Goal: Information Seeking & Learning: Learn about a topic

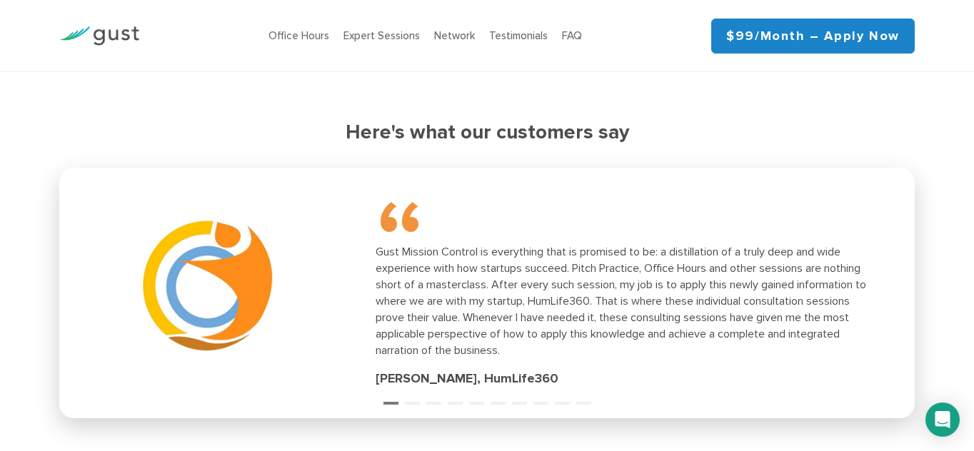
scroll to position [1931, 0]
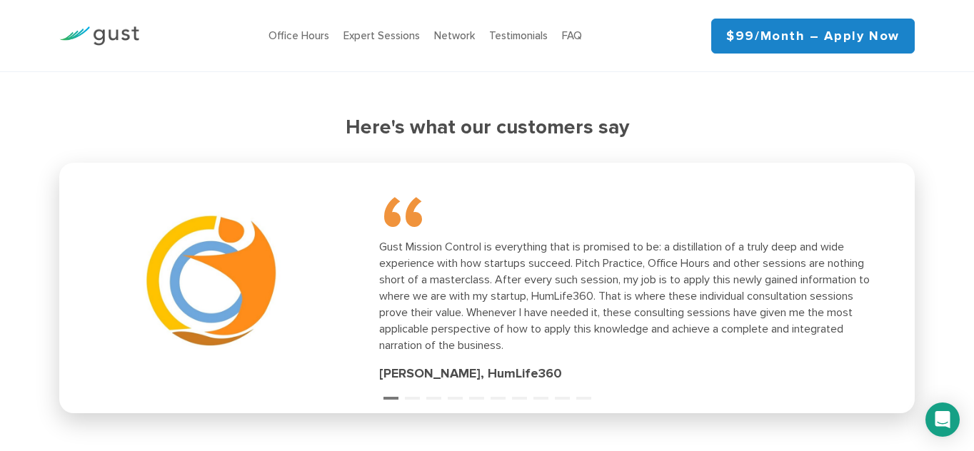
drag, startPoint x: 529, startPoint y: 293, endPoint x: 528, endPoint y: 303, distance: 10.0
click at [528, 303] on div "Gust Mission Control is everything that is promised to be: a distillation of a …" at bounding box center [630, 296] width 502 height 115
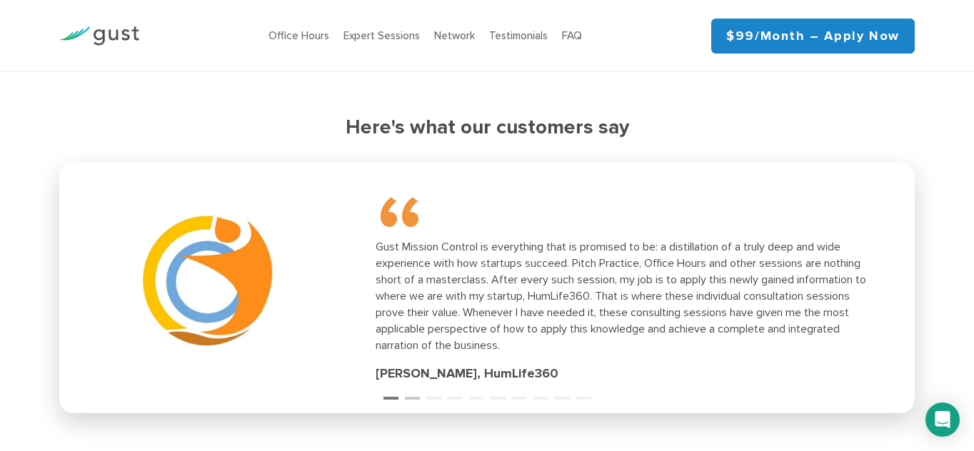
click at [409, 394] on button "2" at bounding box center [412, 392] width 14 height 14
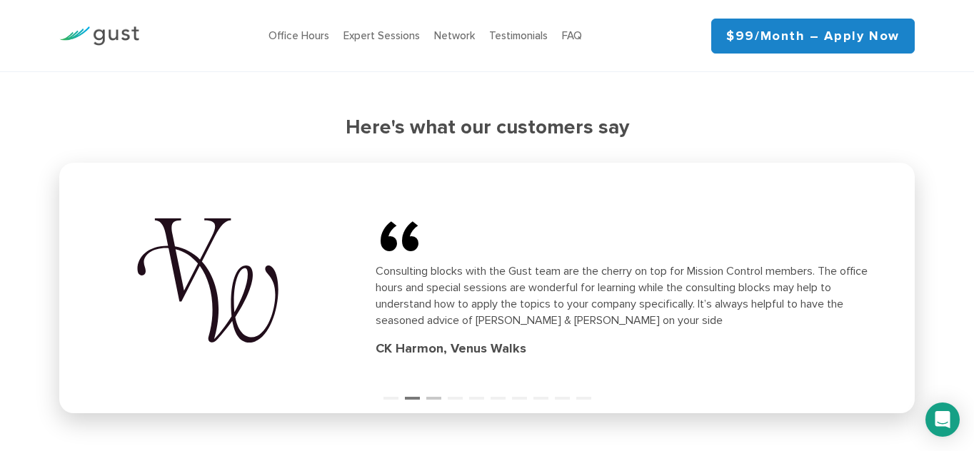
click at [439, 396] on button "3" at bounding box center [433, 392] width 14 height 14
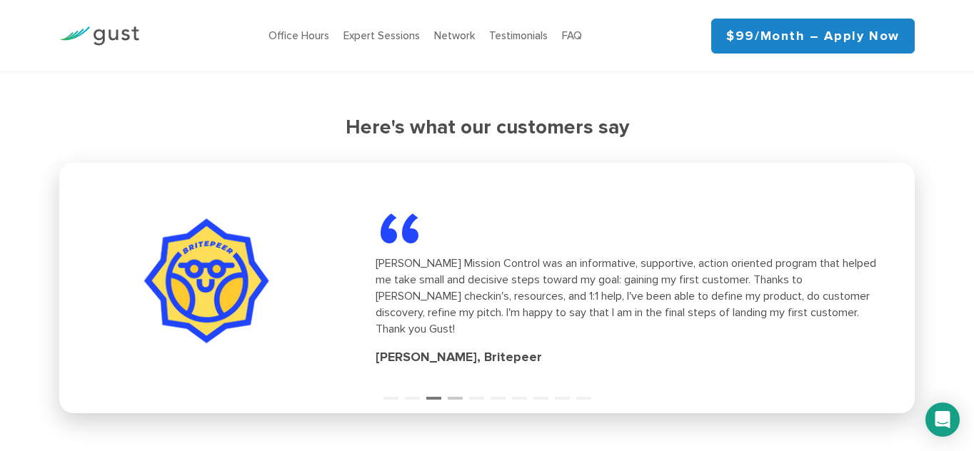
click at [456, 395] on button "4" at bounding box center [455, 392] width 14 height 14
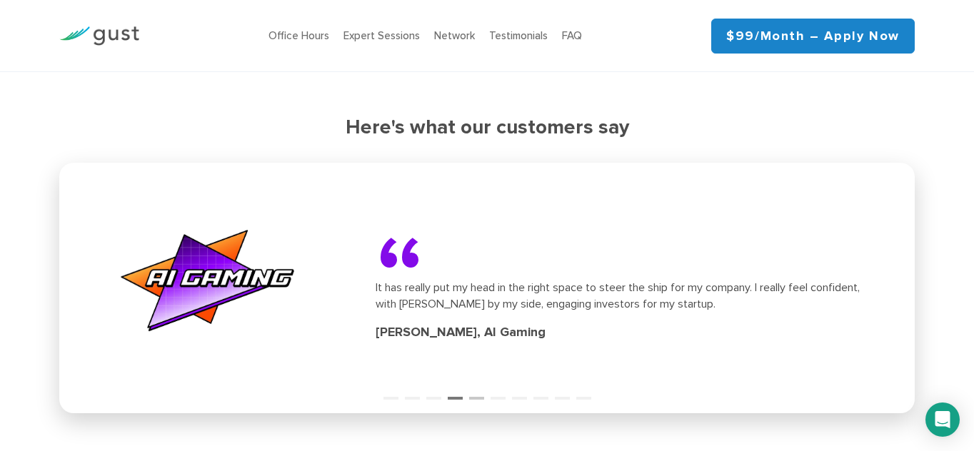
click at [476, 395] on button "5" at bounding box center [476, 392] width 14 height 14
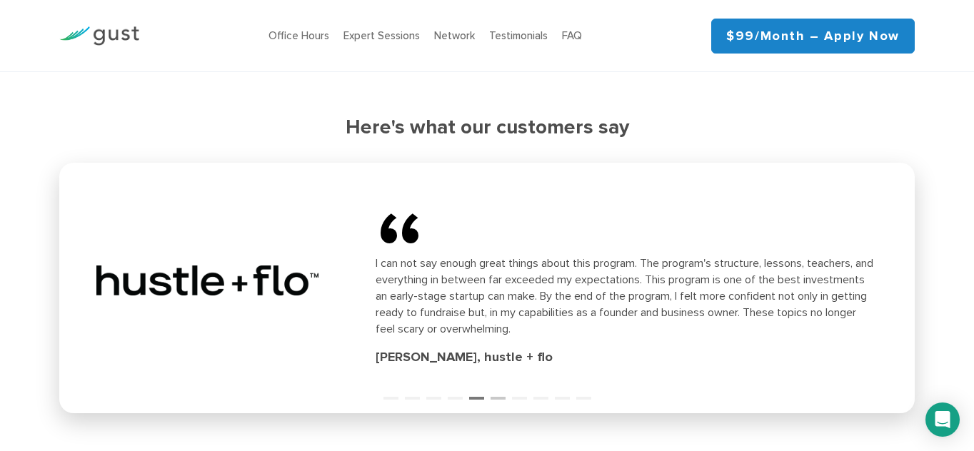
click at [499, 398] on button "6" at bounding box center [498, 392] width 14 height 14
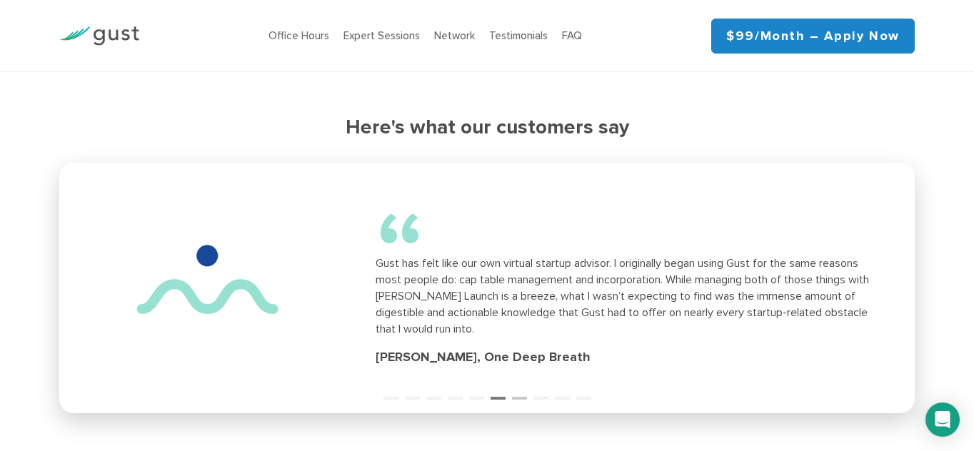
click at [523, 394] on button "7" at bounding box center [519, 392] width 14 height 14
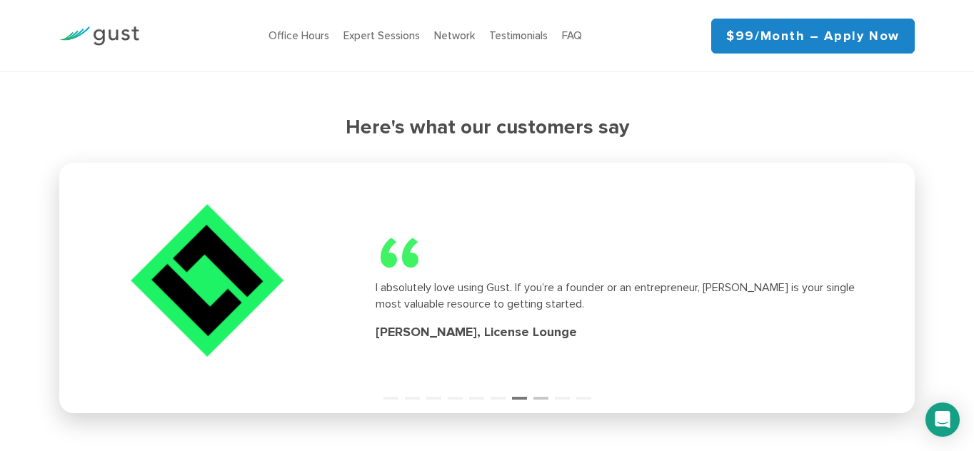
click at [541, 396] on button "8" at bounding box center [541, 392] width 14 height 14
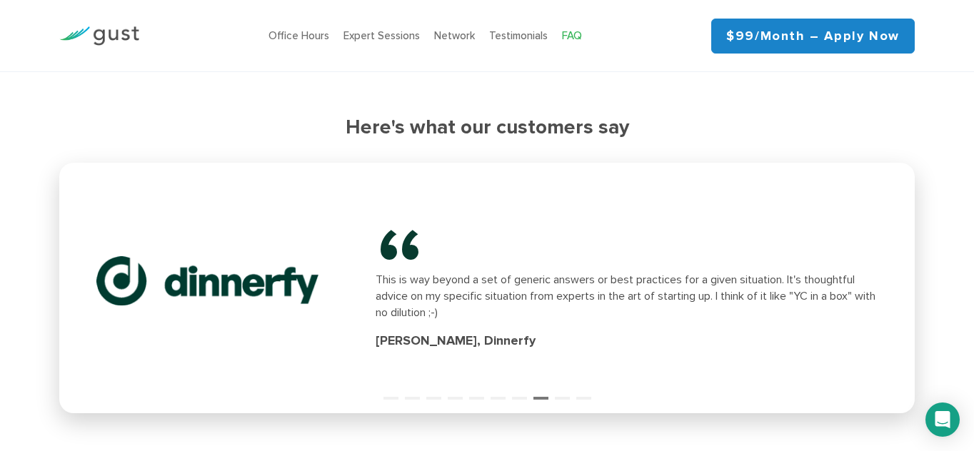
click at [568, 34] on link "FAQ" at bounding box center [572, 35] width 20 height 13
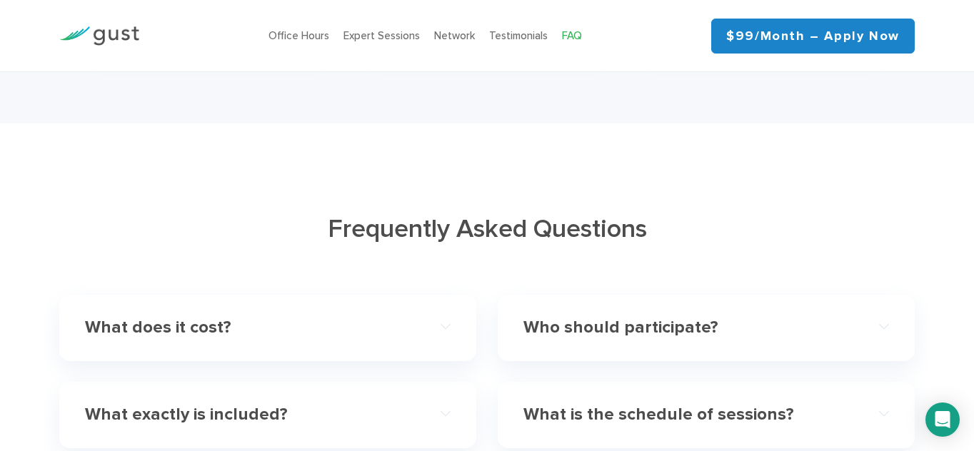
scroll to position [4020, 0]
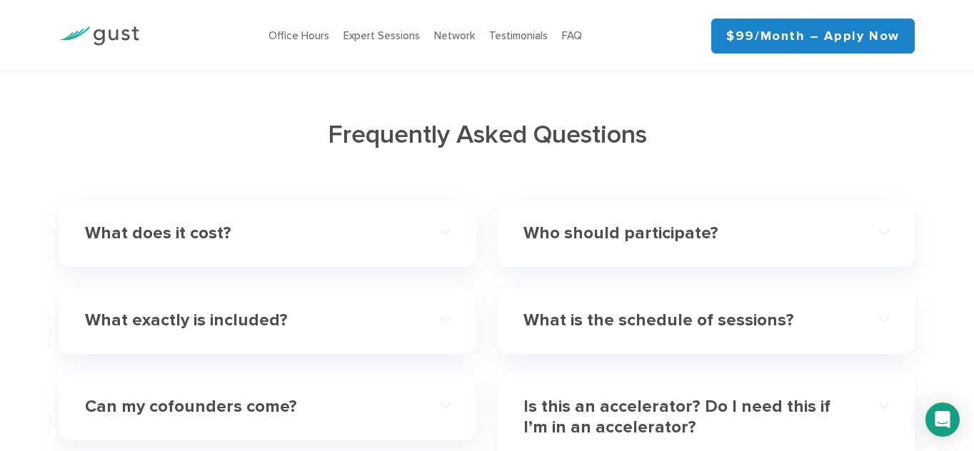
click at [354, 224] on h4 "What does it cost?" at bounding box center [249, 234] width 329 height 21
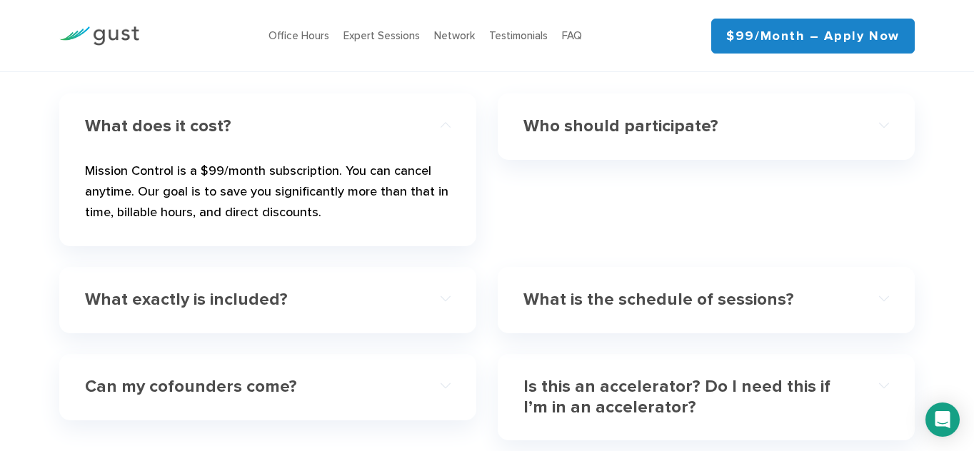
scroll to position [4162, 0]
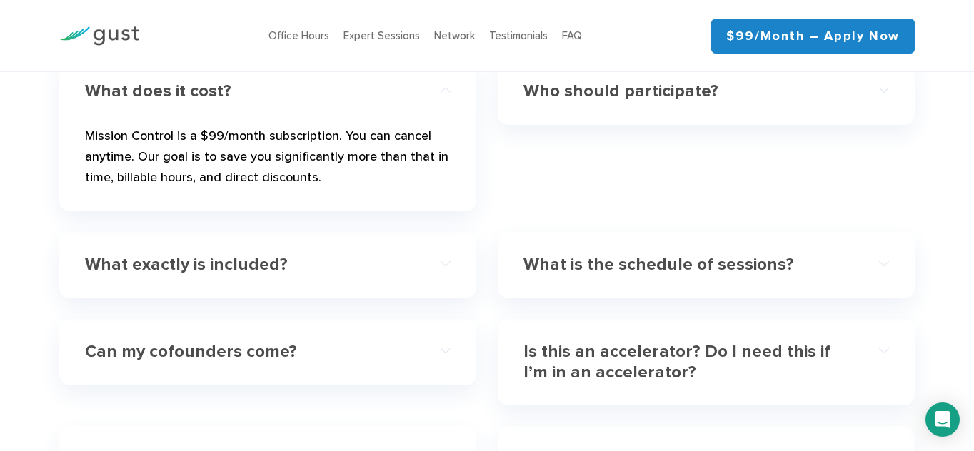
click at [303, 255] on h4 "What exactly is included?" at bounding box center [249, 265] width 329 height 21
